Goal: Transaction & Acquisition: Purchase product/service

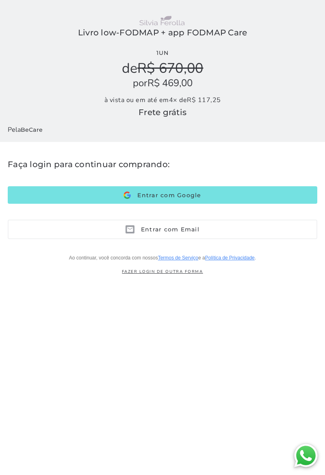
click at [263, 199] on button "Entrar com Google Google" at bounding box center [163, 194] width 310 height 17
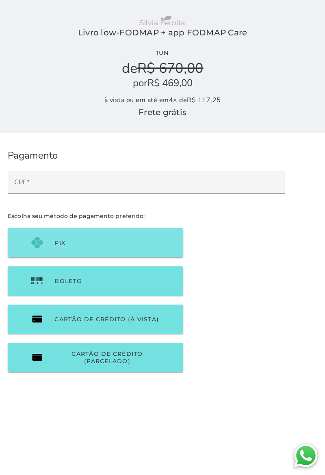
click at [232, 186] on input "CPF" at bounding box center [146, 184] width 264 height 11
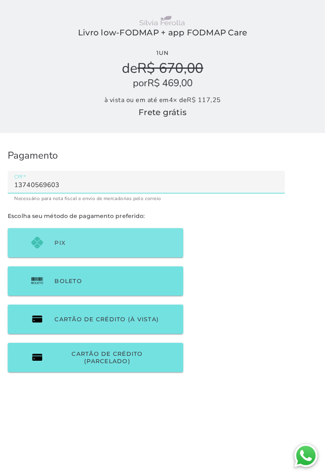
type input "13740569603"
type mwc-textfield "13740569603"
click at [151, 244] on button "PIX" at bounding box center [96, 242] width 176 height 29
